Goal: Information Seeking & Learning: Learn about a topic

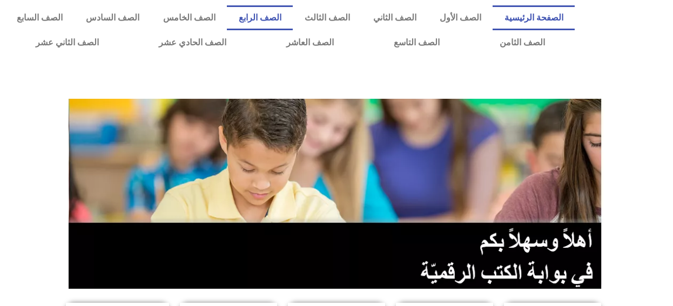
click at [287, 22] on link "الصف الرابع" at bounding box center [260, 17] width 66 height 25
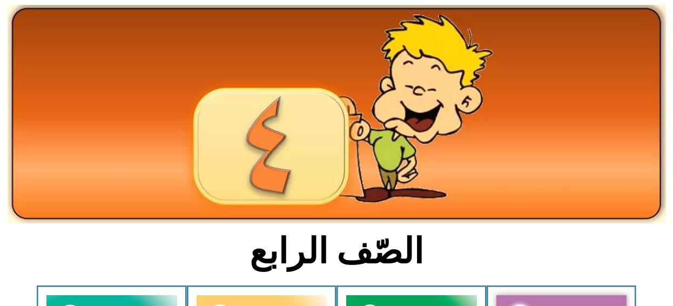
scroll to position [162, 0]
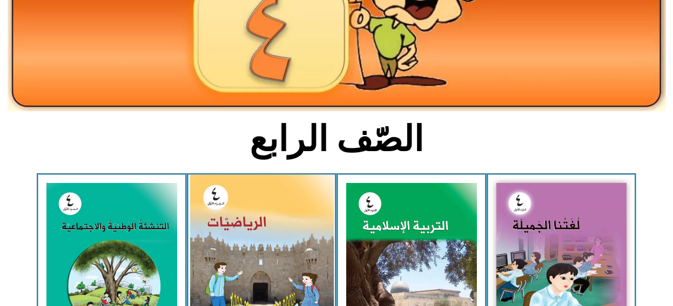
click at [266, 233] on img at bounding box center [262, 265] width 144 height 180
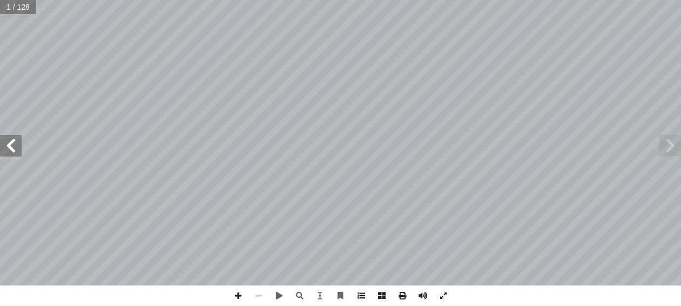
click at [362, 295] on span at bounding box center [361, 296] width 21 height 21
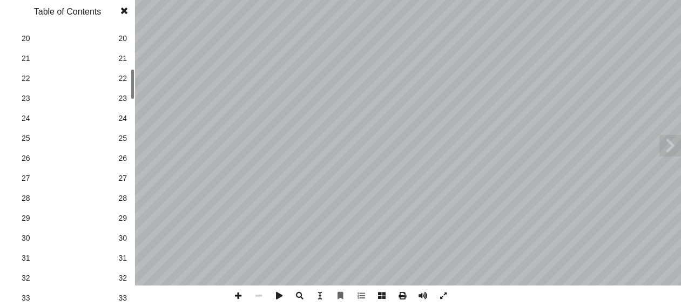
click at [120, 217] on span "29" at bounding box center [122, 218] width 9 height 11
click at [125, 12] on span at bounding box center [123, 11] width 19 height 22
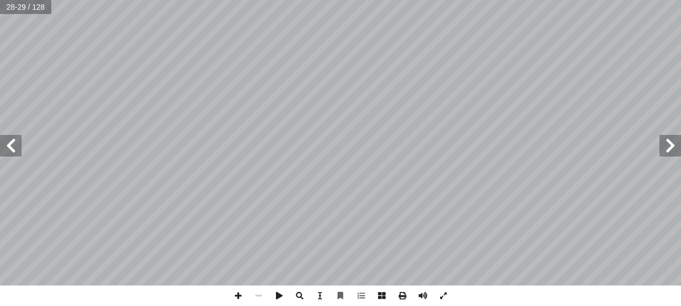
click at [5, 150] on span at bounding box center [11, 146] width 22 height 22
click at [234, 292] on span at bounding box center [238, 296] width 21 height 21
click at [13, 153] on span at bounding box center [11, 146] width 22 height 22
